Goal: Task Accomplishment & Management: Manage account settings

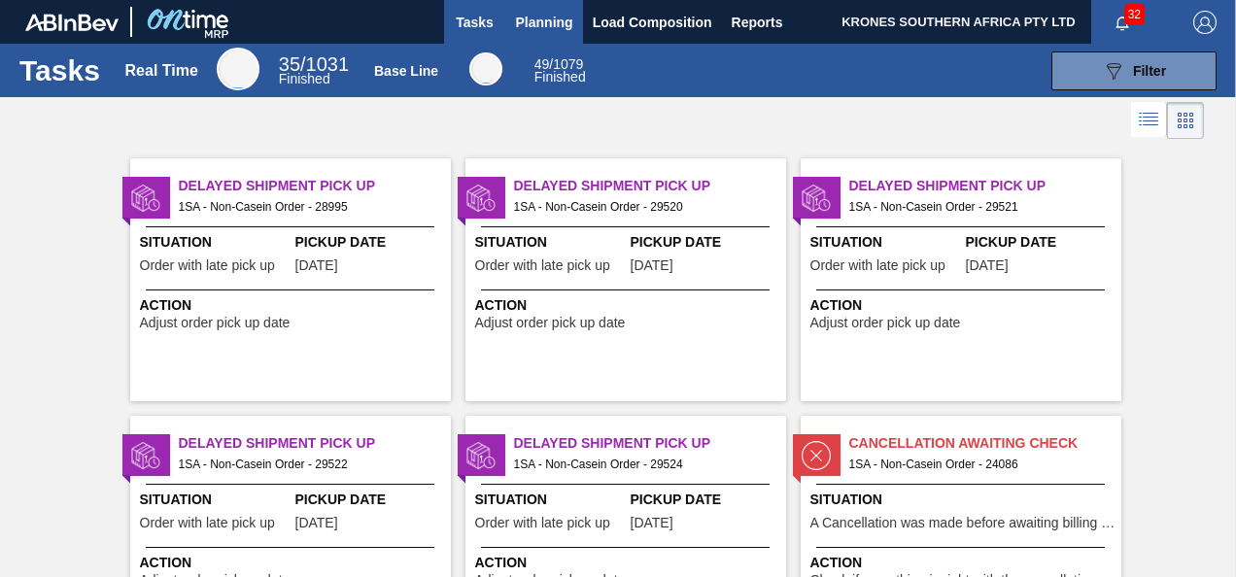
click at [540, 16] on span "Planning" at bounding box center [544, 22] width 57 height 23
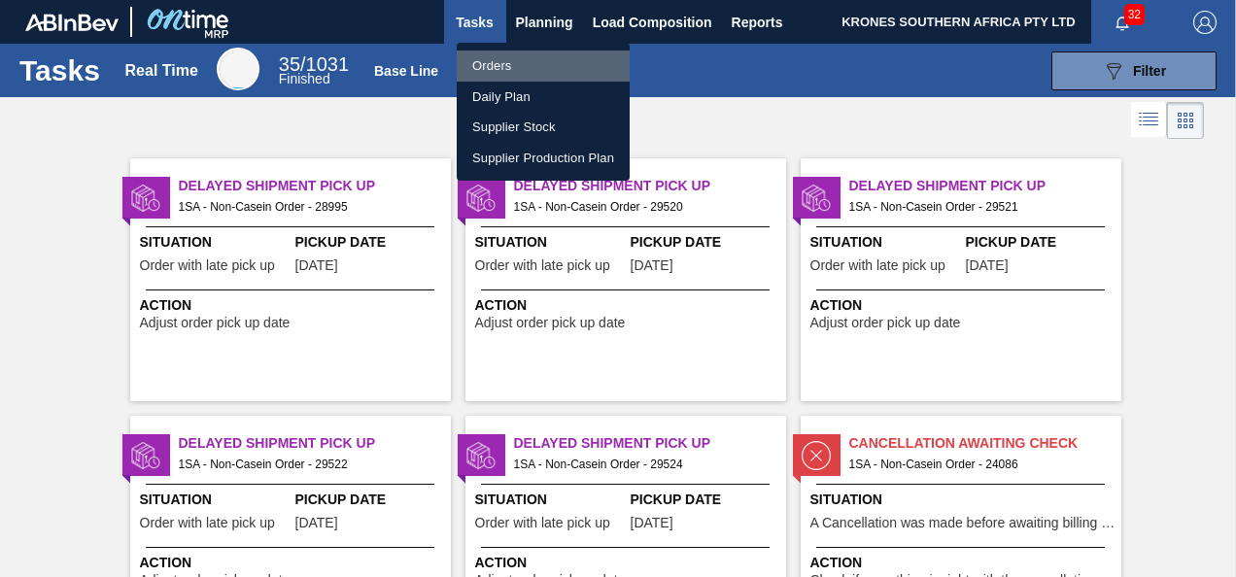
click at [491, 66] on li "Orders" at bounding box center [543, 66] width 173 height 31
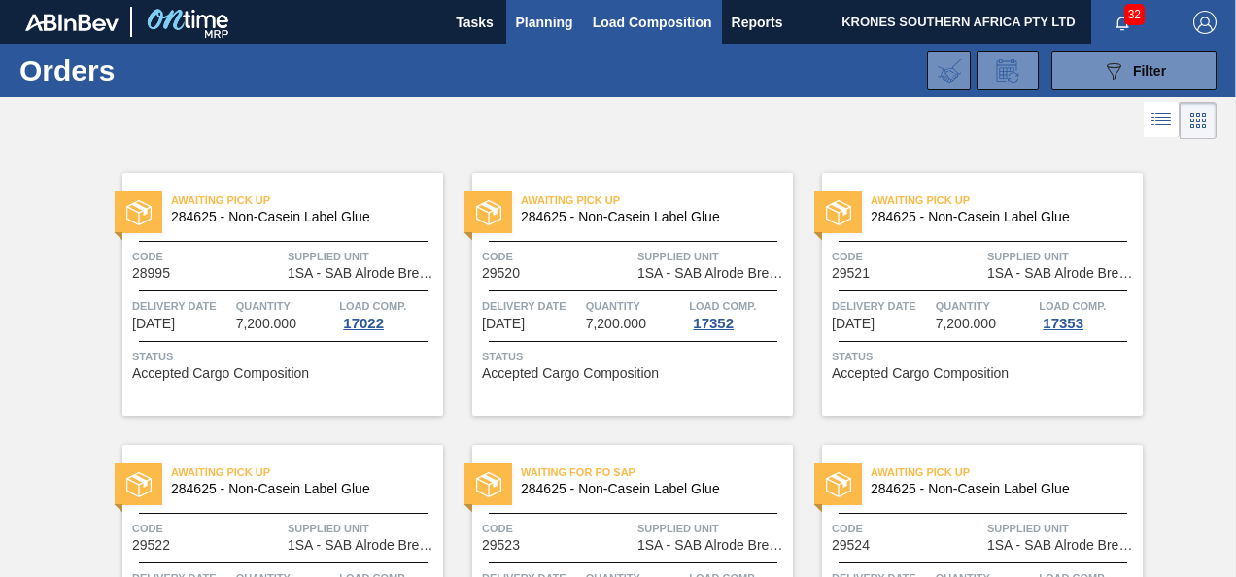
click at [618, 26] on span "Load Composition" at bounding box center [653, 22] width 120 height 23
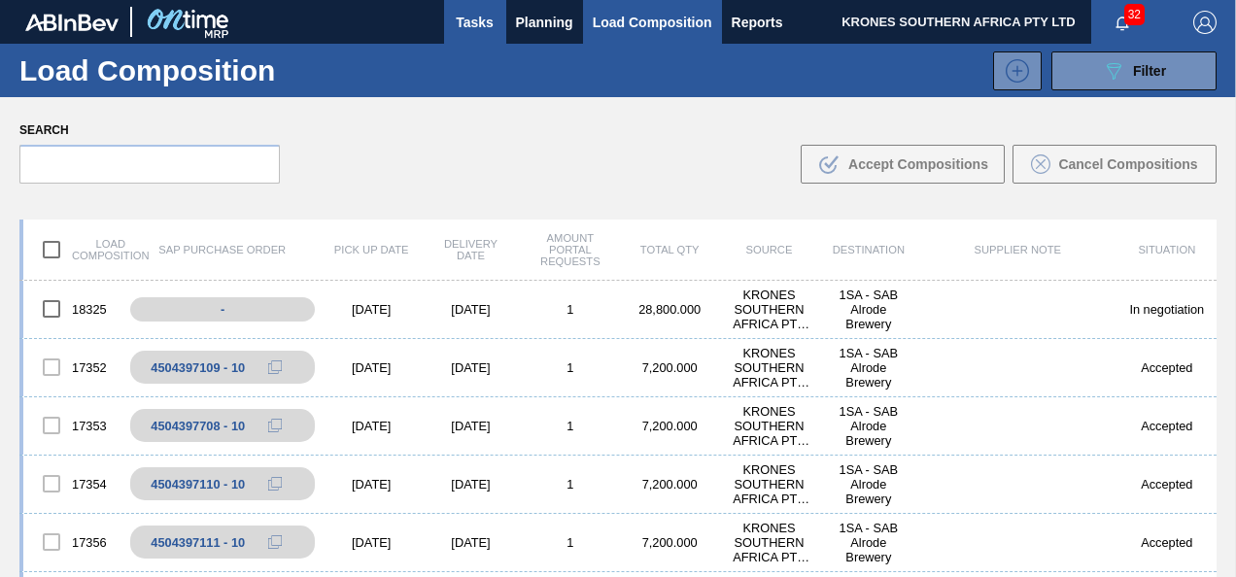
click at [470, 19] on span "Tasks" at bounding box center [475, 22] width 43 height 23
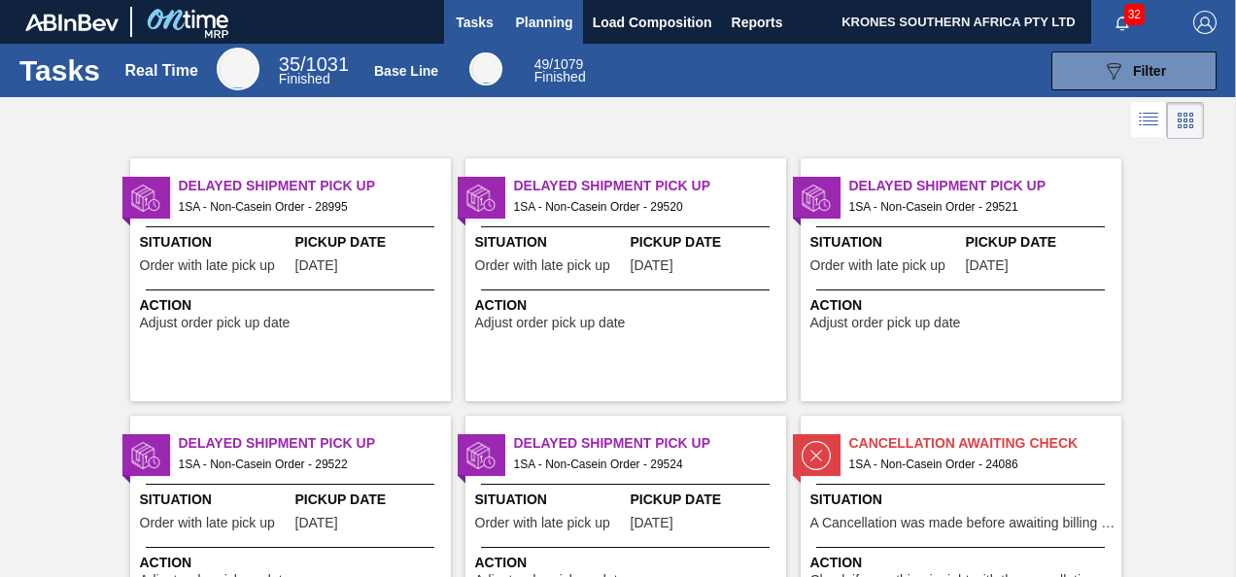
click at [542, 21] on span "Planning" at bounding box center [544, 22] width 57 height 23
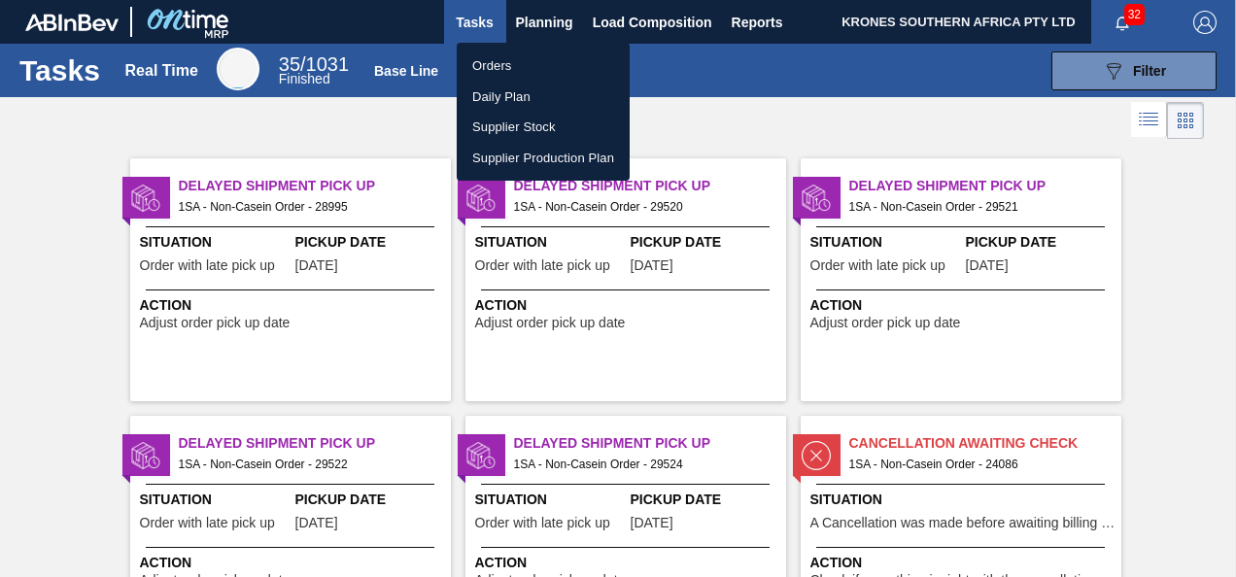
click at [496, 131] on li "Supplier Stock" at bounding box center [543, 127] width 173 height 31
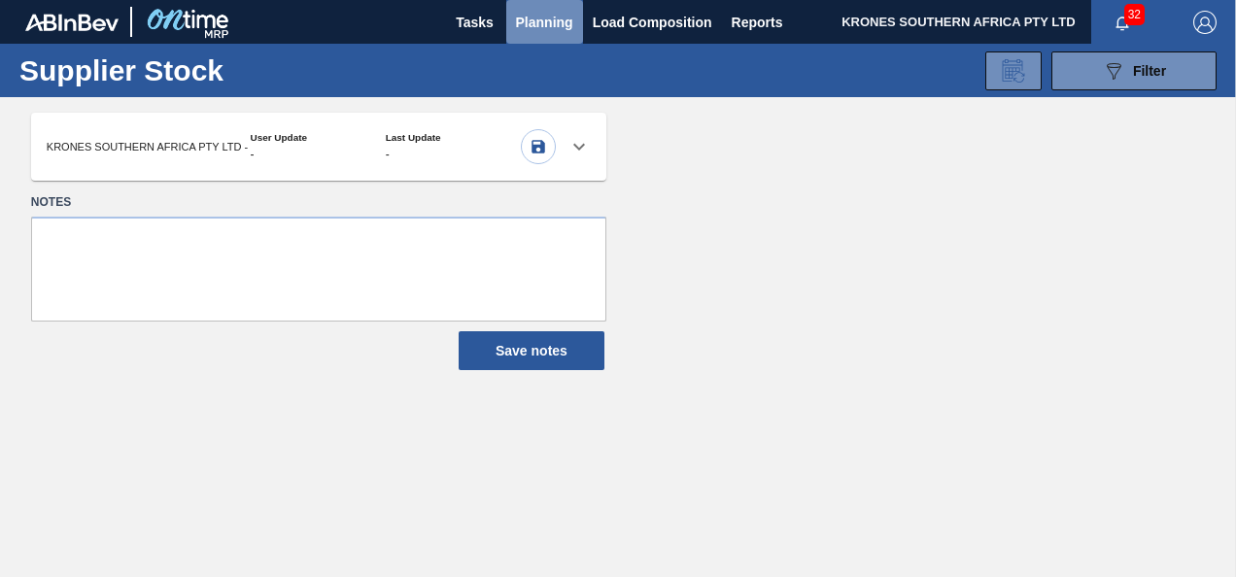
click at [542, 20] on span "Planning" at bounding box center [544, 22] width 57 height 23
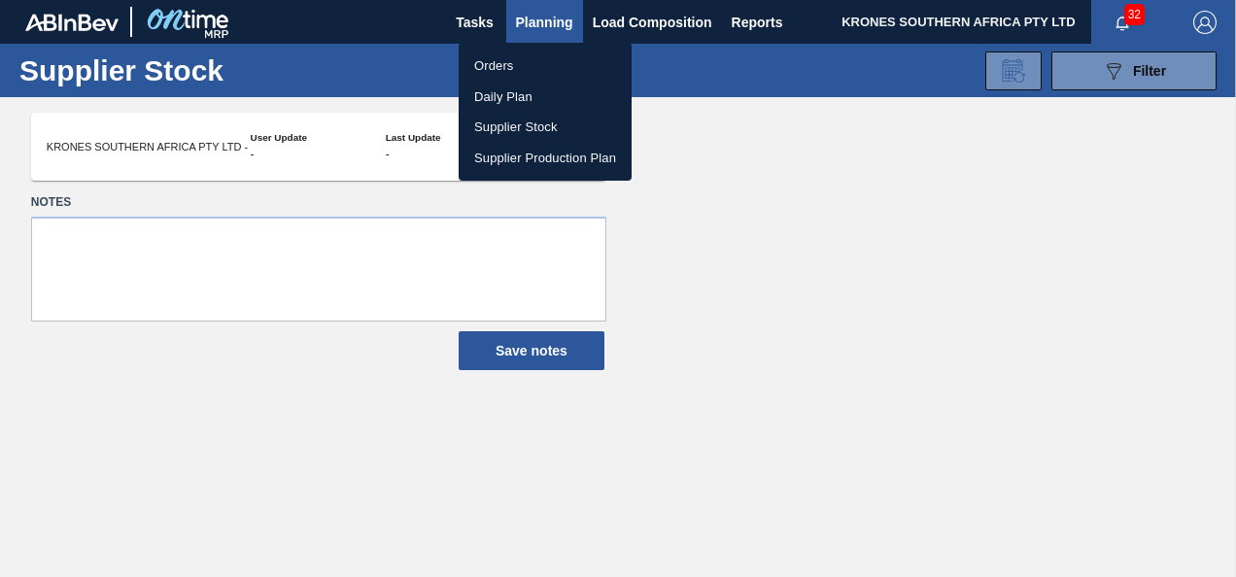
click at [507, 102] on li "Daily Plan" at bounding box center [545, 97] width 173 height 31
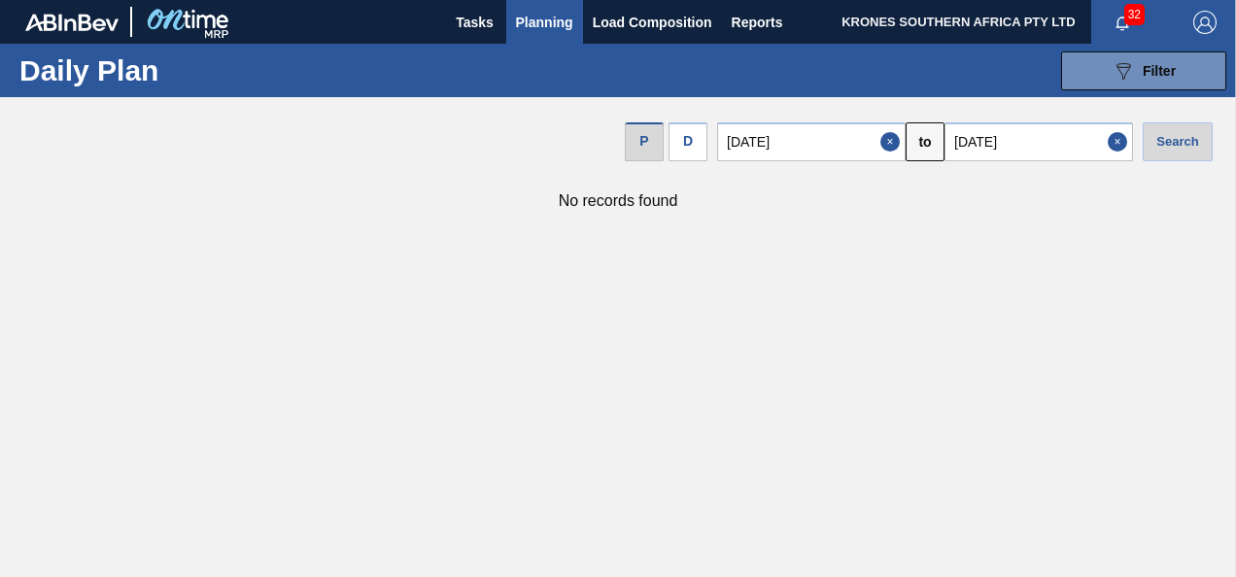
click at [533, 20] on span "Planning" at bounding box center [544, 22] width 57 height 23
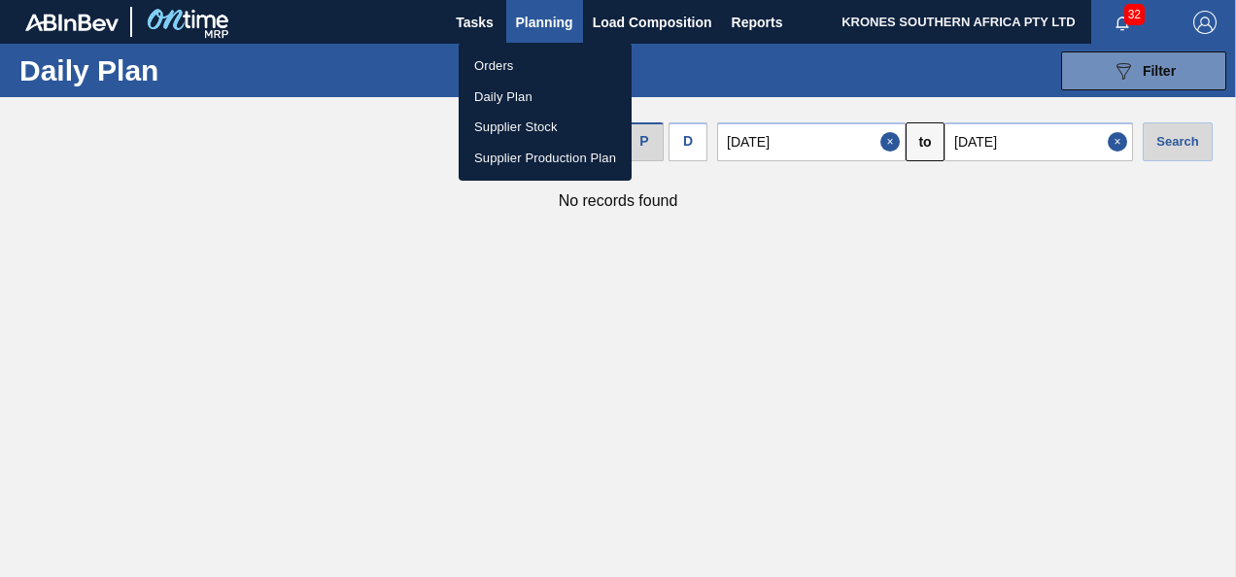
click at [494, 66] on li "Orders" at bounding box center [545, 66] width 173 height 31
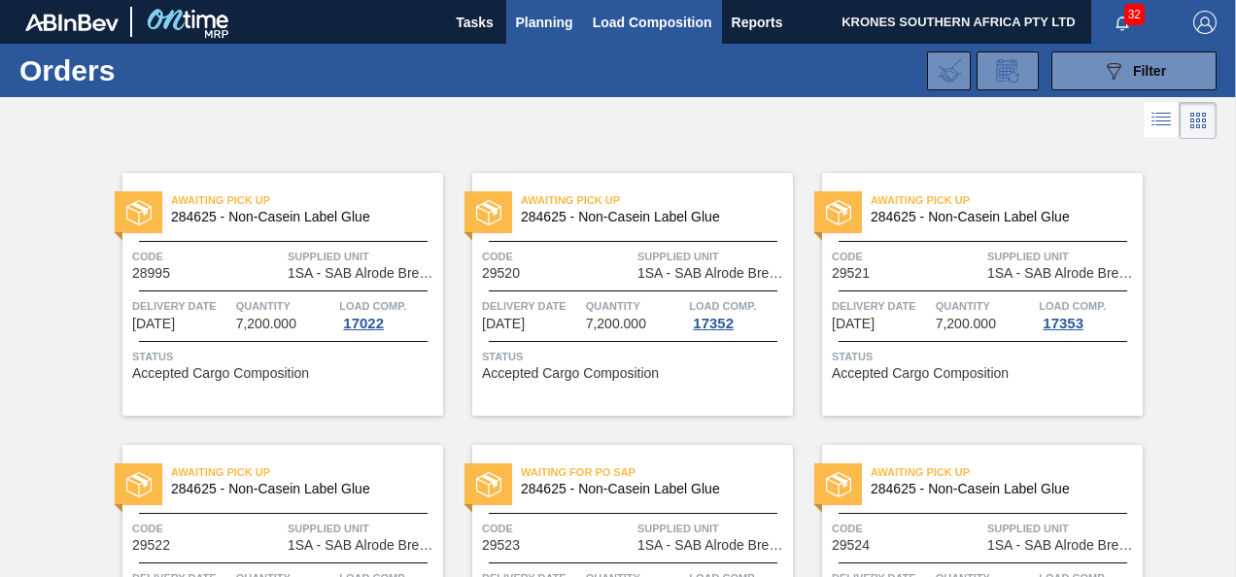
click at [645, 29] on span "Load Composition" at bounding box center [653, 22] width 120 height 23
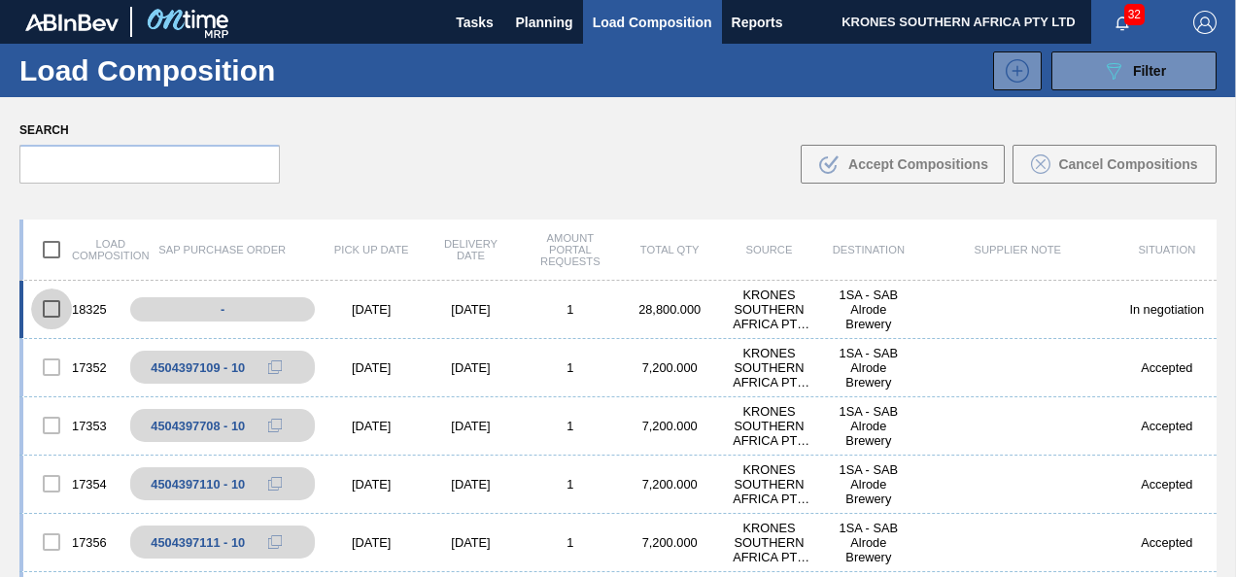
click at [56, 313] on input "checkbox" at bounding box center [51, 309] width 41 height 41
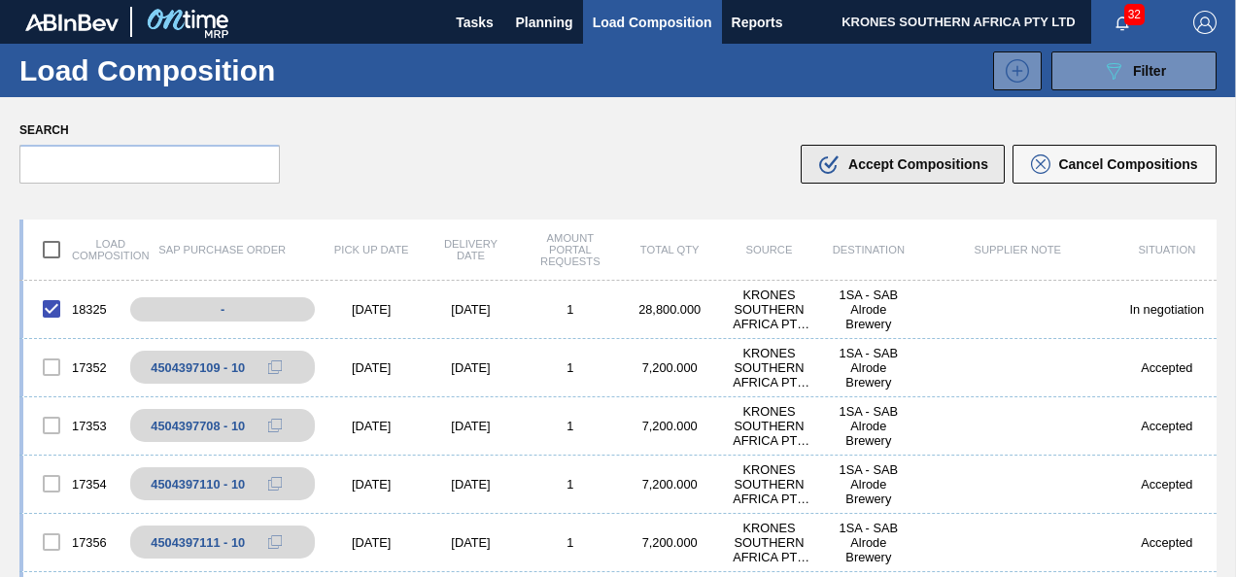
click at [871, 161] on span "Accept Compositions" at bounding box center [918, 164] width 140 height 16
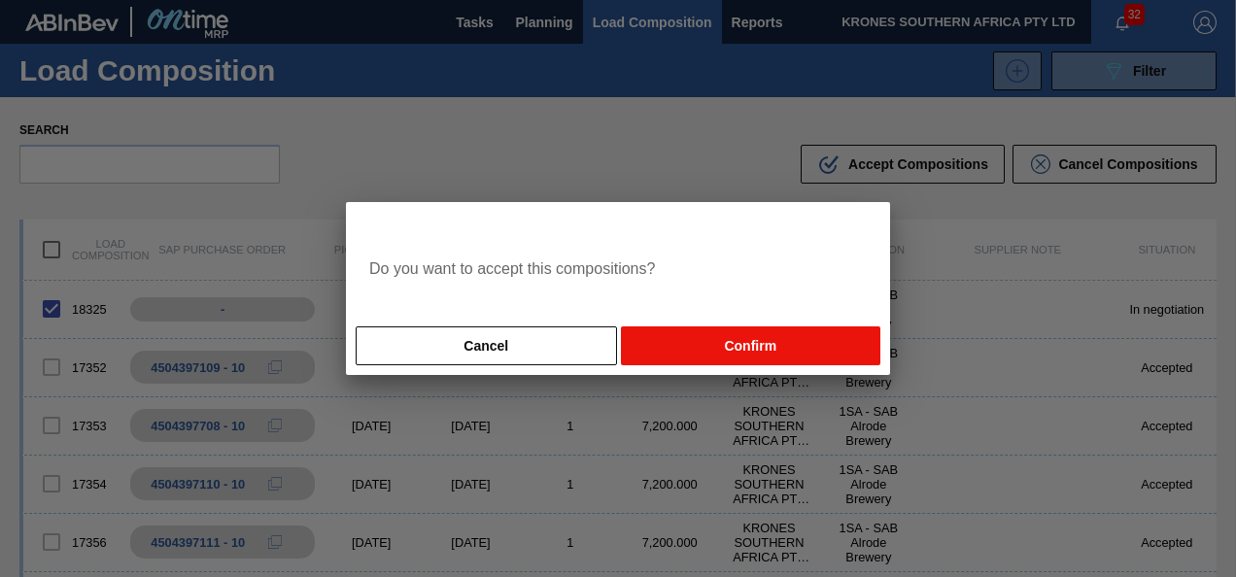
click at [756, 341] on button "Confirm" at bounding box center [751, 346] width 260 height 39
checkbox input "false"
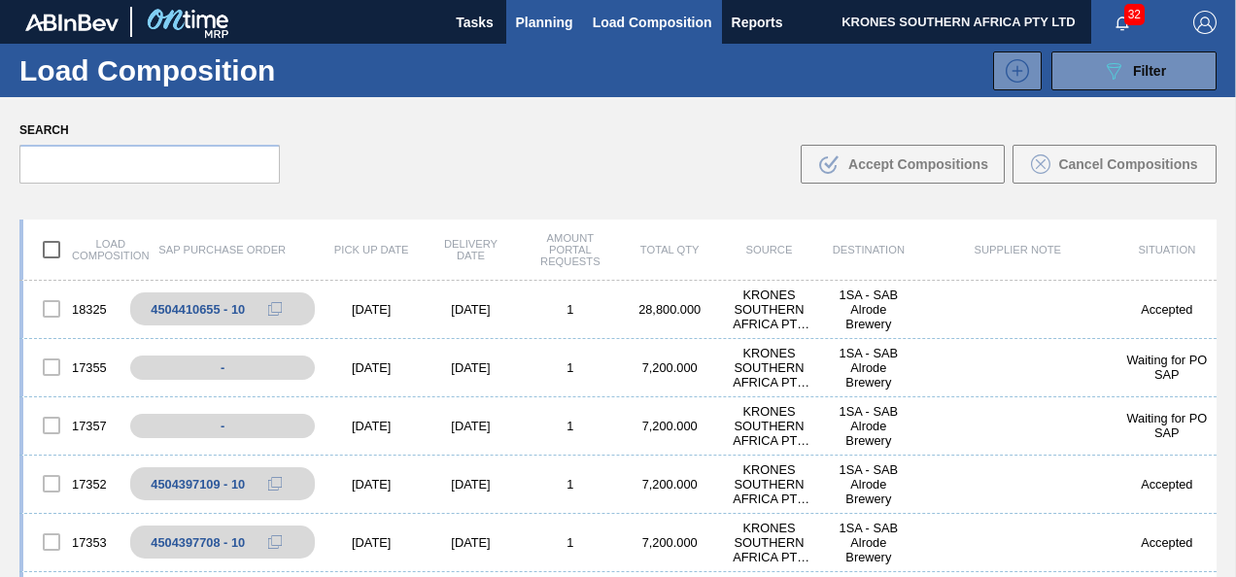
click at [524, 31] on span "Planning" at bounding box center [544, 22] width 57 height 23
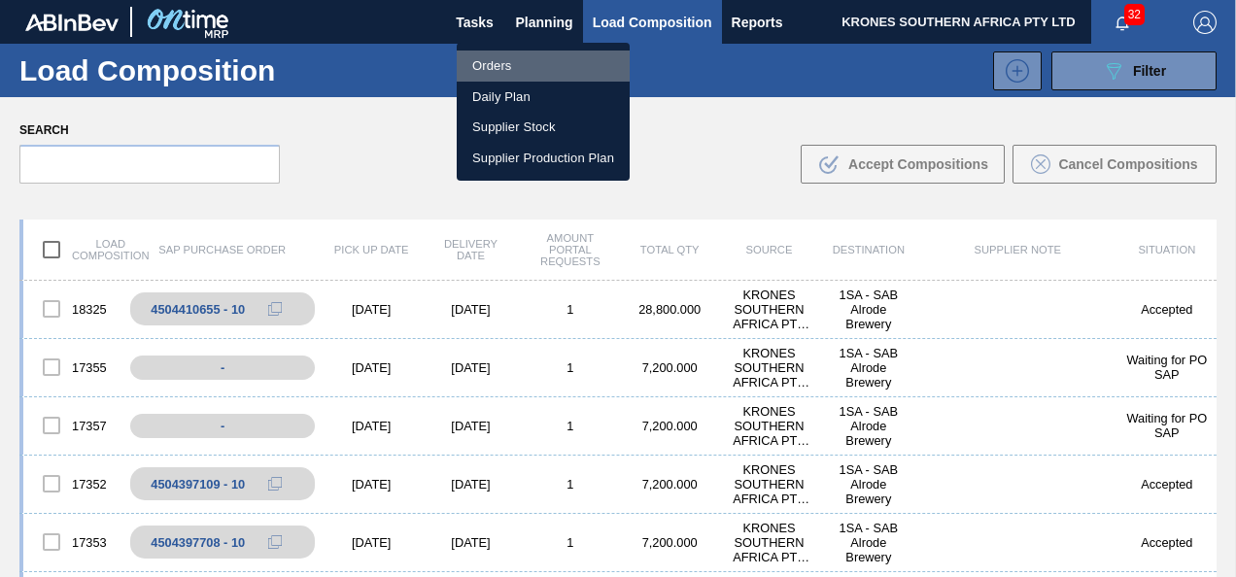
click at [495, 60] on li "Orders" at bounding box center [543, 66] width 173 height 31
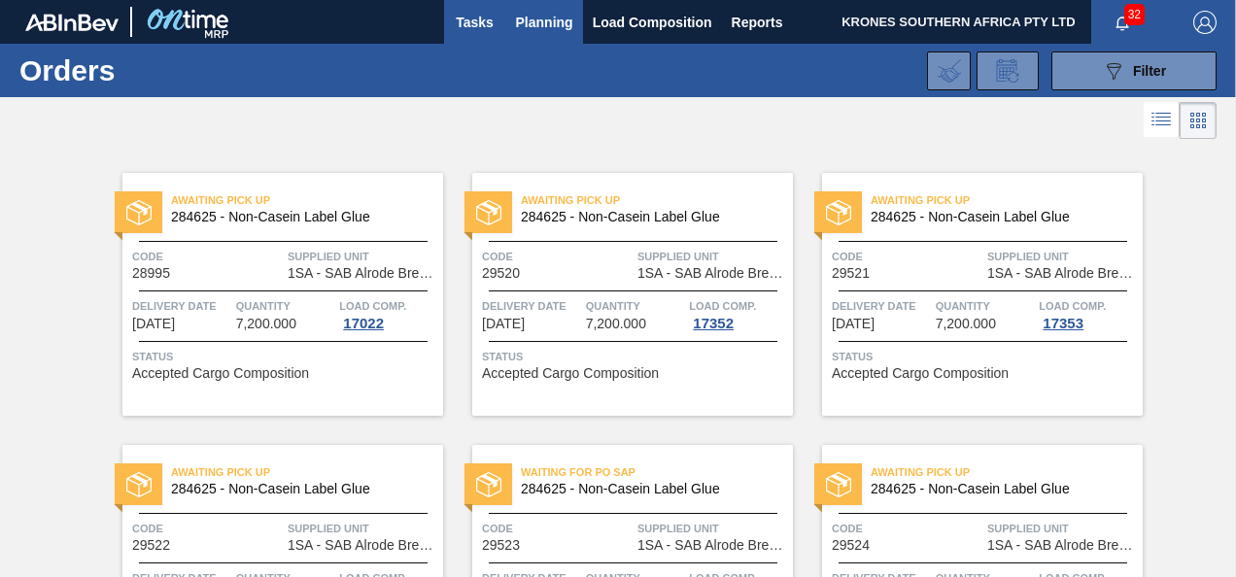
click at [480, 11] on span "Tasks" at bounding box center [475, 22] width 43 height 23
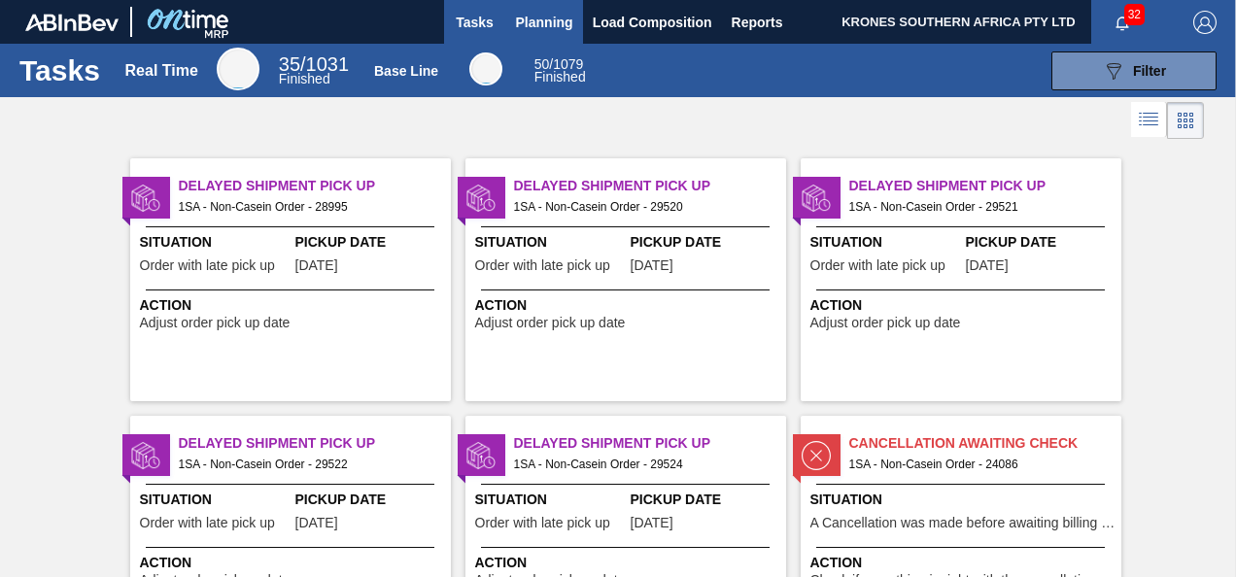
click at [539, 21] on span "Planning" at bounding box center [544, 22] width 57 height 23
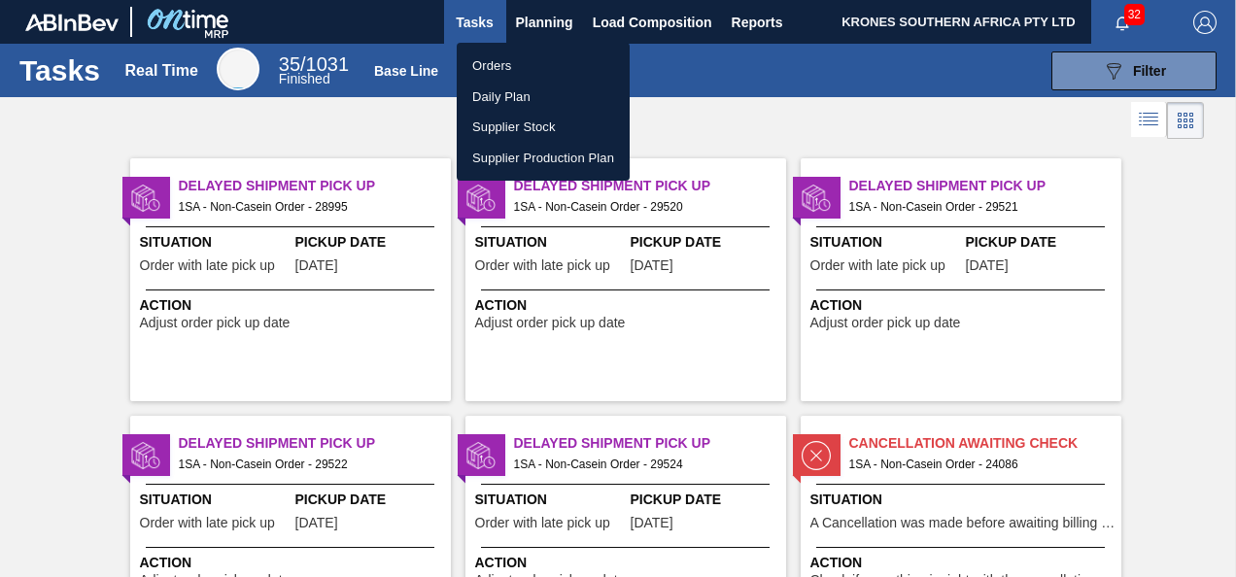
click at [492, 96] on li "Daily Plan" at bounding box center [543, 97] width 173 height 31
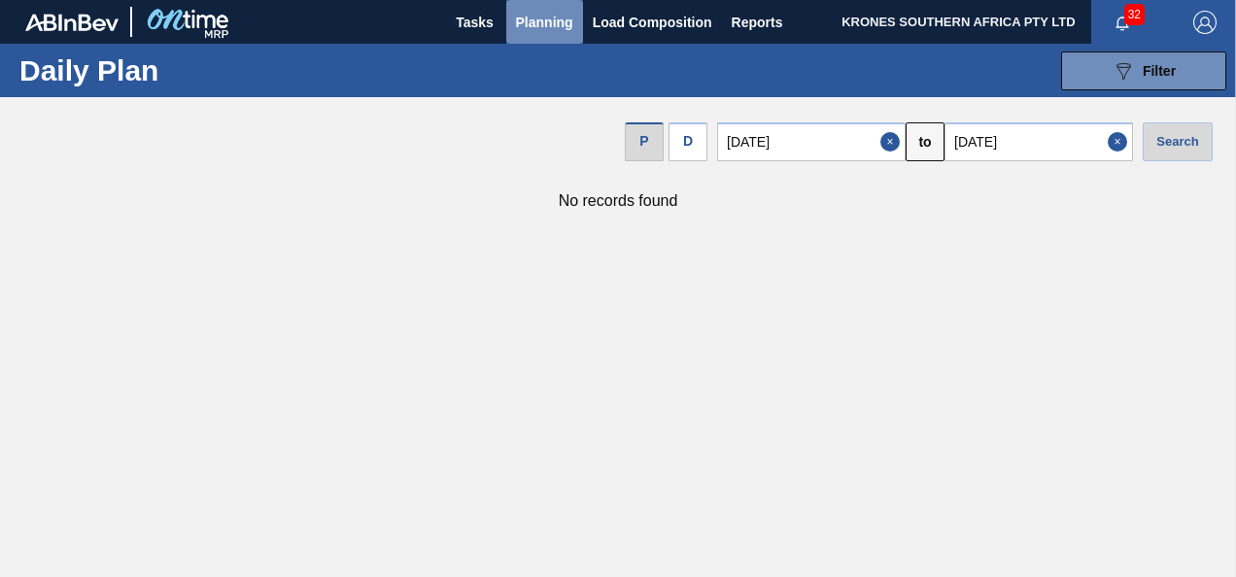
click at [539, 25] on span "Planning" at bounding box center [544, 22] width 57 height 23
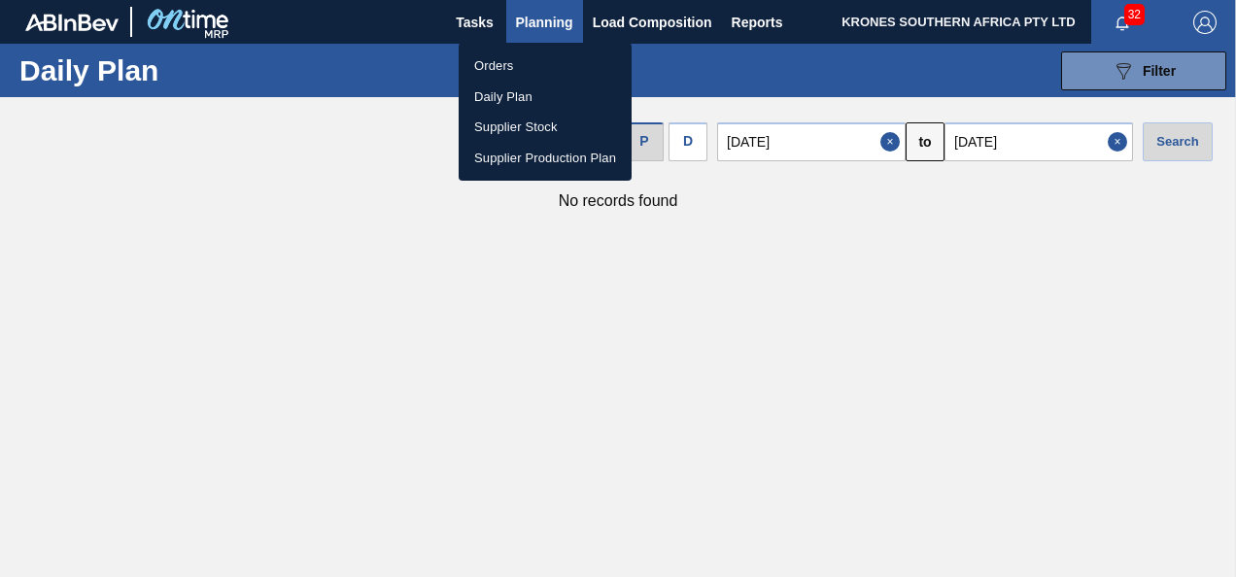
click at [489, 66] on li "Orders" at bounding box center [545, 66] width 173 height 31
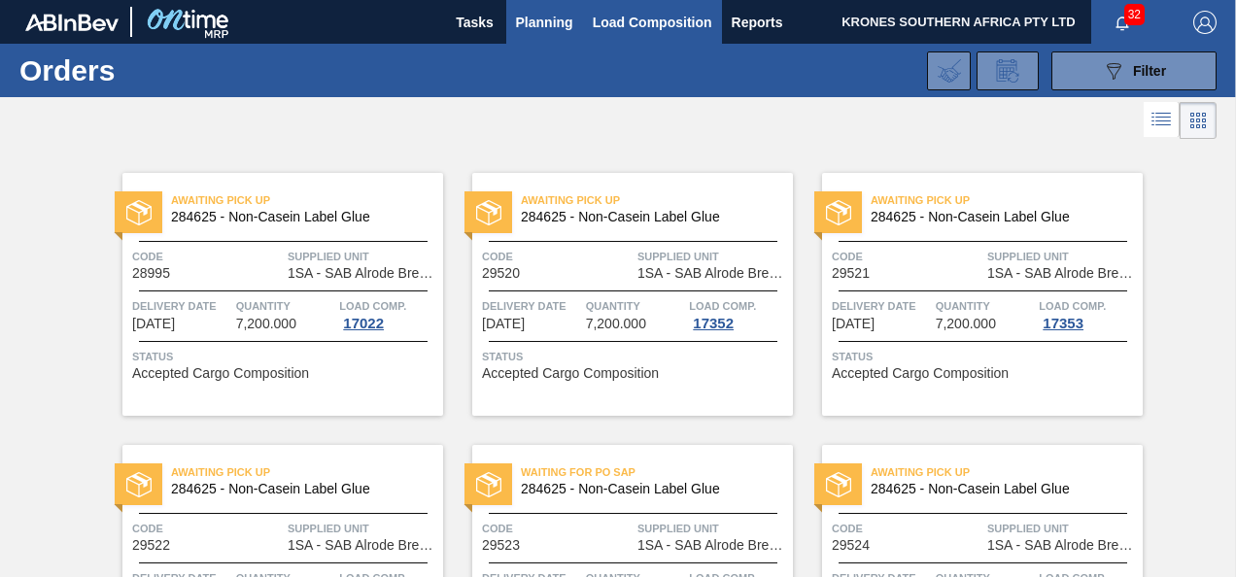
click at [619, 21] on span "Load Composition" at bounding box center [653, 22] width 120 height 23
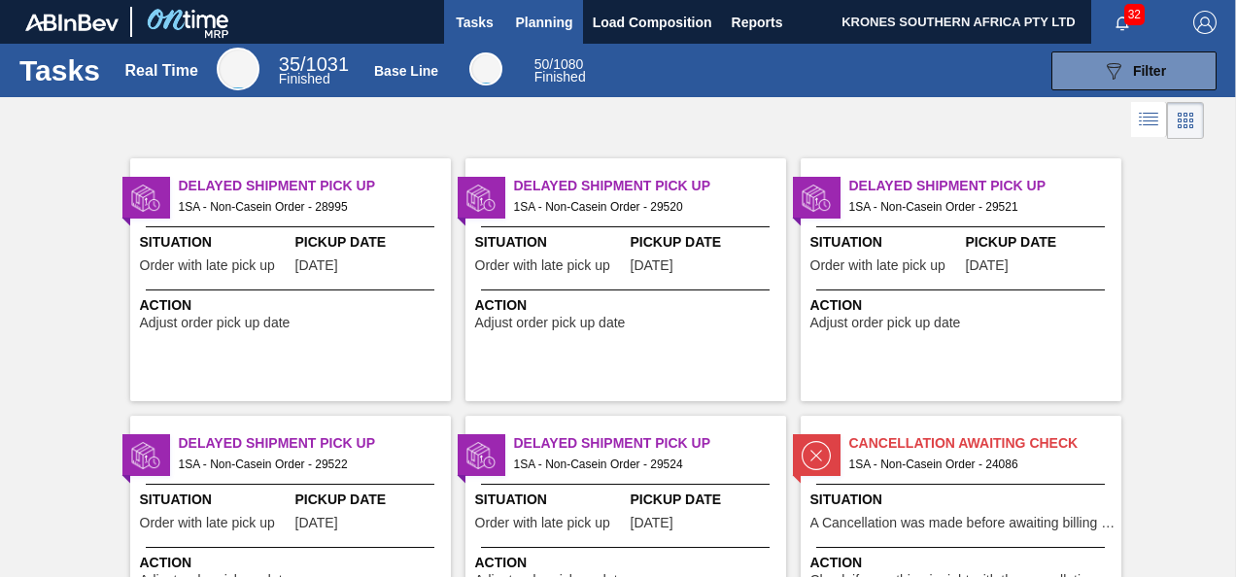
click at [545, 20] on span "Planning" at bounding box center [544, 22] width 57 height 23
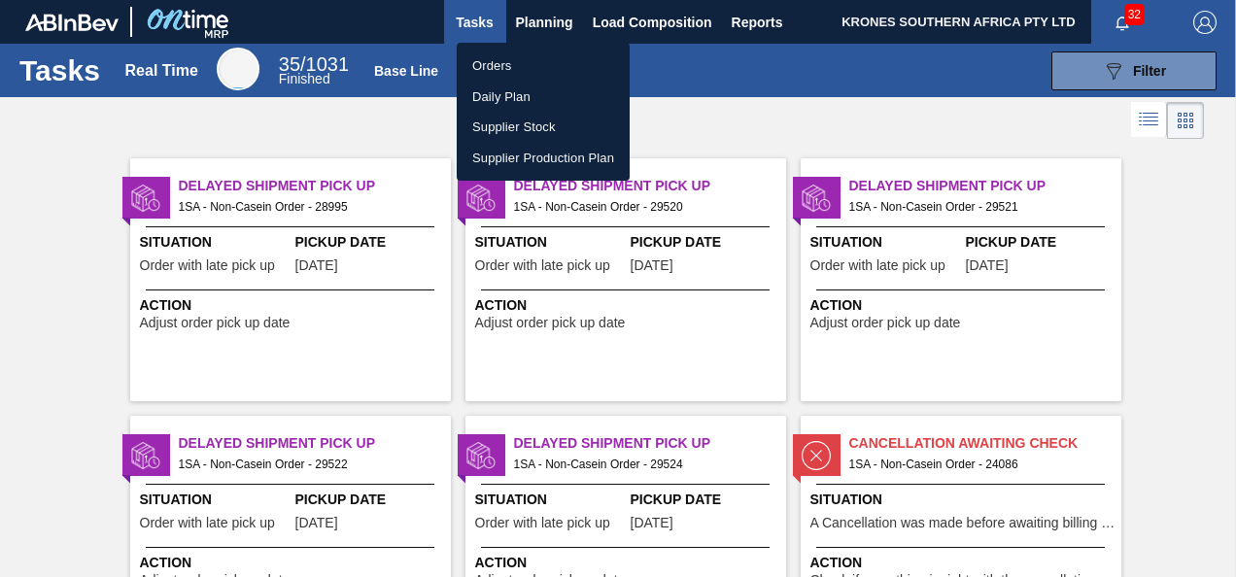
click at [496, 63] on li "Orders" at bounding box center [543, 66] width 173 height 31
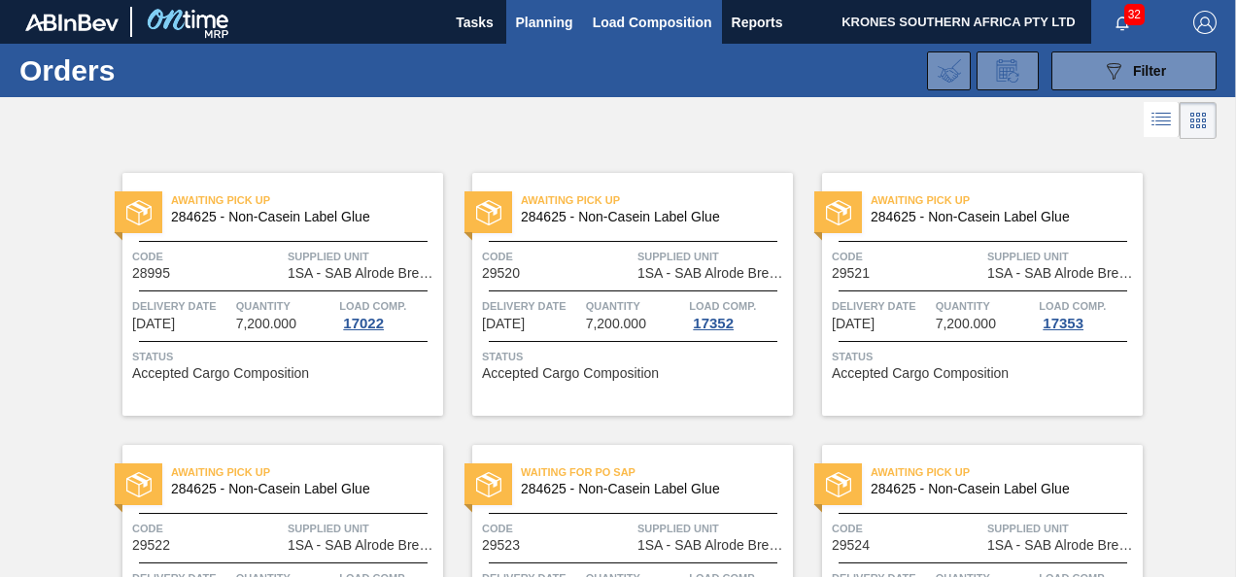
click at [647, 36] on button "Load Composition" at bounding box center [652, 22] width 139 height 44
